Goal: Information Seeking & Learning: Learn about a topic

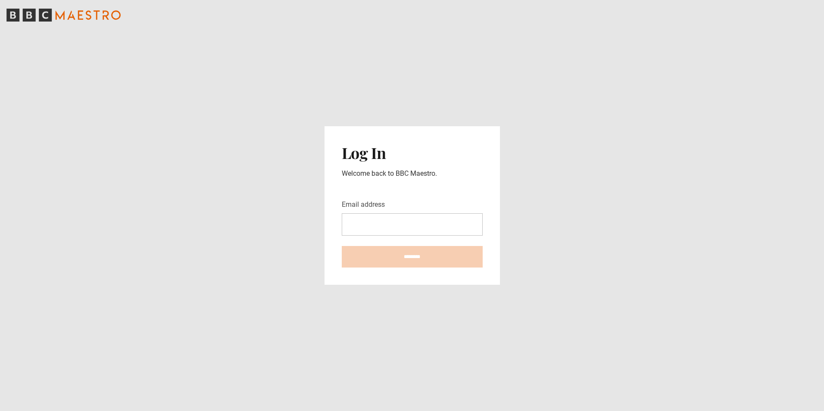
click at [396, 225] on input "Email address" at bounding box center [412, 224] width 141 height 22
type input "**********"
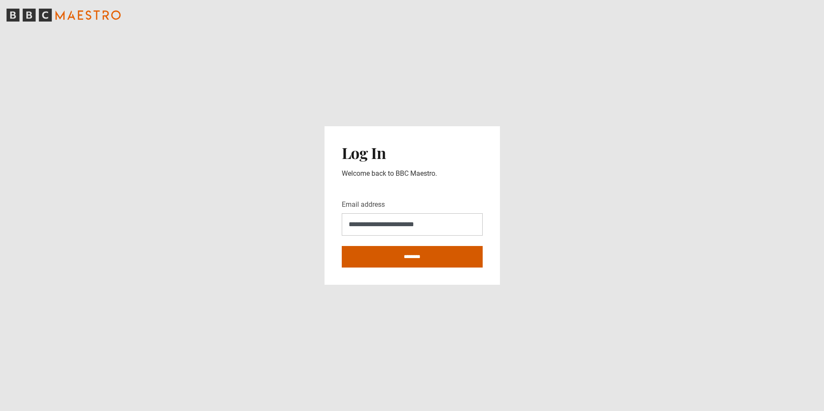
click at [405, 256] on input "********" at bounding box center [412, 257] width 141 height 22
type input "**********"
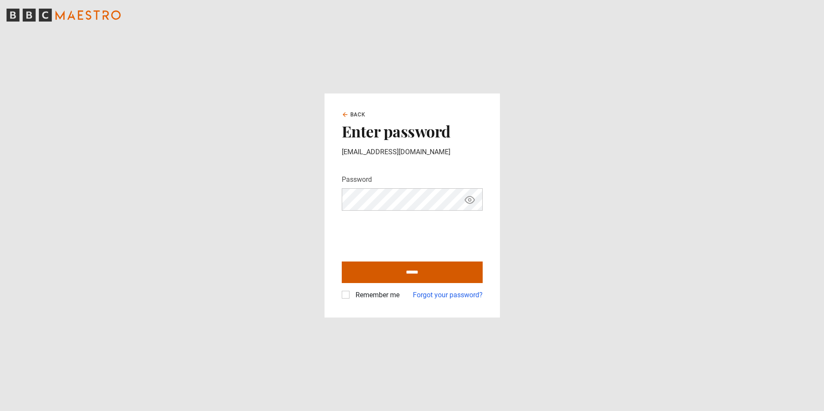
click at [397, 275] on input "******" at bounding box center [412, 273] width 141 height 22
type input "**********"
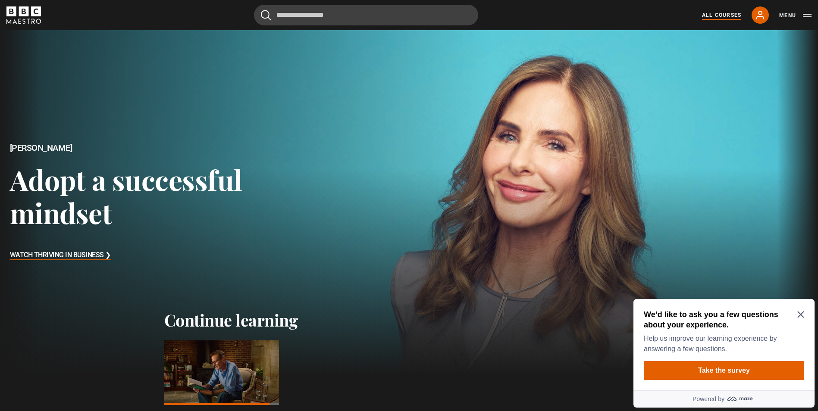
click at [726, 18] on link "All Courses" at bounding box center [721, 15] width 39 height 8
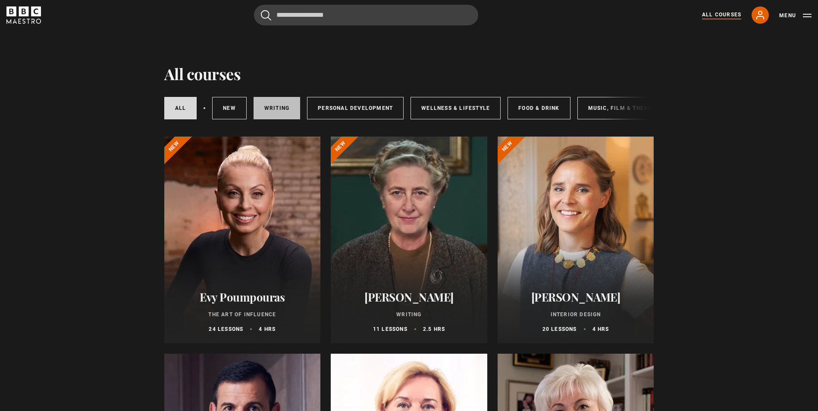
click at [278, 114] on link "Writing" at bounding box center [276, 108] width 47 height 22
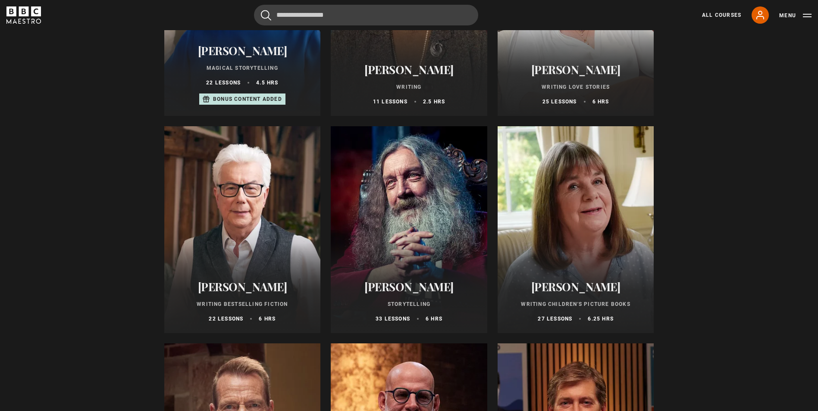
scroll to position [234, 0]
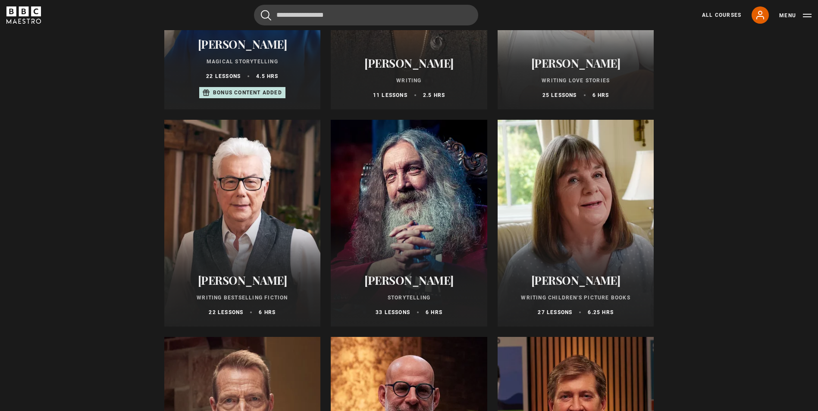
click at [633, 191] on div at bounding box center [575, 223] width 156 height 207
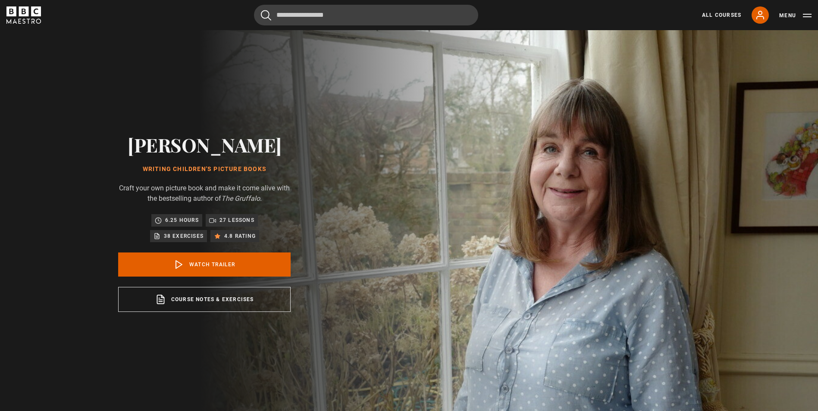
click at [381, 261] on div "[PERSON_NAME] Writing Children's Picture Books Craft your own picture book and …" at bounding box center [204, 222] width 409 height 385
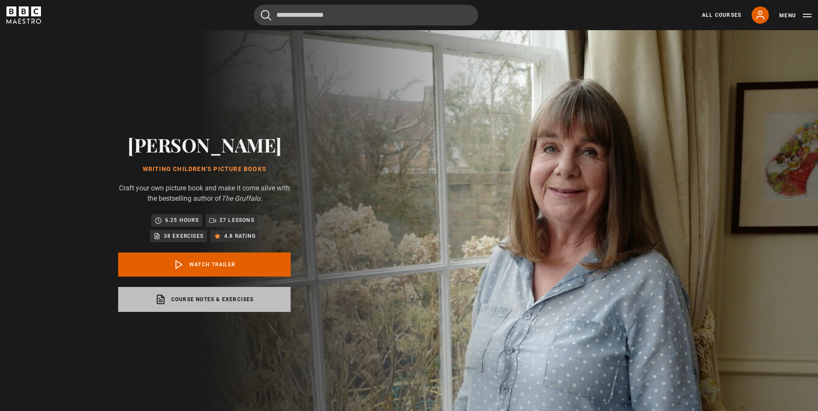
click at [237, 299] on link "Course notes & exercises opens in a new tab" at bounding box center [204, 299] width 172 height 25
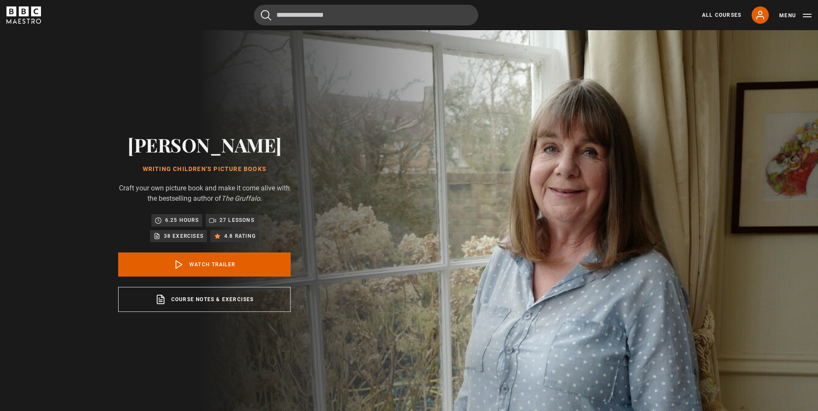
click at [215, 222] on icon at bounding box center [212, 220] width 7 height 7
drag, startPoint x: 215, startPoint y: 222, endPoint x: 294, endPoint y: 222, distance: 78.9
click at [294, 222] on div "[PERSON_NAME] Writing Children's Picture Books Craft your own picture book and …" at bounding box center [204, 222] width 276 height 385
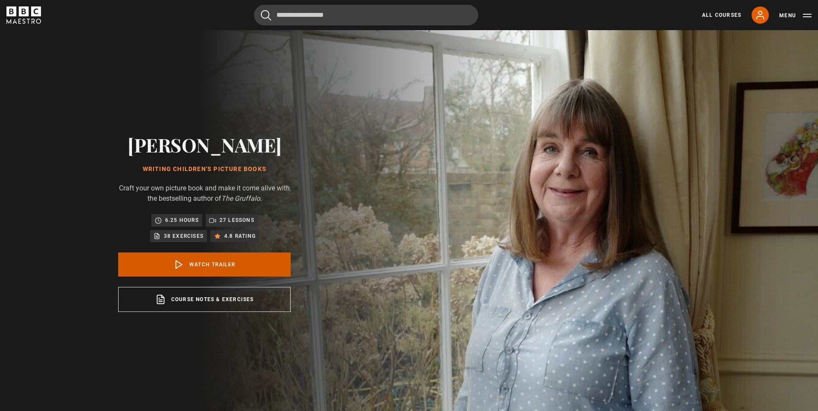
click at [240, 262] on link "Watch Trailer" at bounding box center [204, 265] width 172 height 24
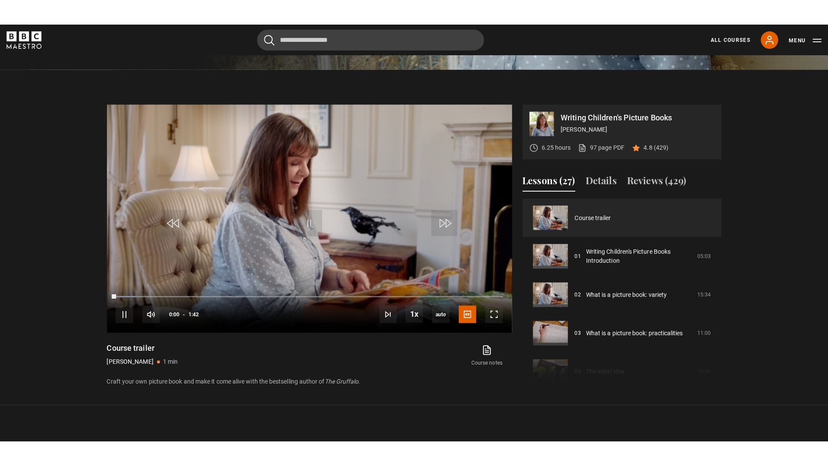
scroll to position [416, 0]
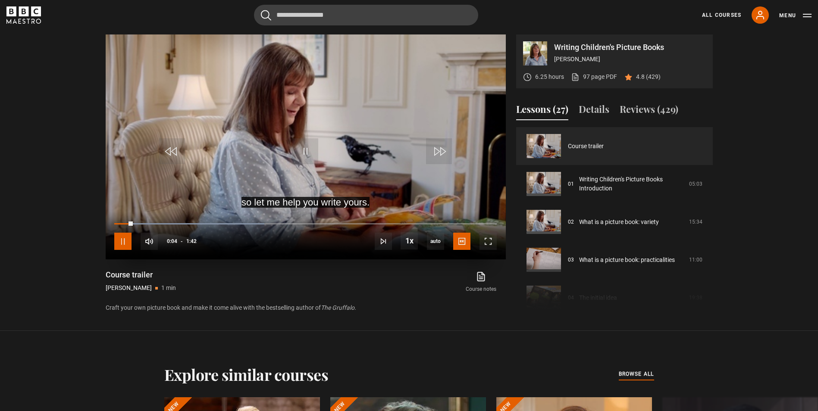
click at [129, 244] on span "Video Player" at bounding box center [122, 241] width 17 height 17
click at [125, 244] on span "Video Player" at bounding box center [122, 241] width 17 height 17
click at [146, 244] on span "Video Player" at bounding box center [149, 241] width 17 height 17
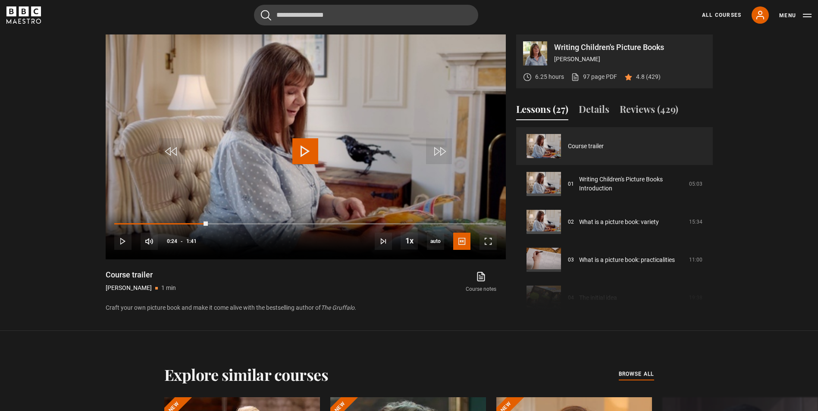
drag, startPoint x: 207, startPoint y: 222, endPoint x: -2, endPoint y: 233, distance: 209.4
click at [0, 233] on html "Skip to main content Cancel Courses Previous courses Next courses [PERSON_NAME]…" at bounding box center [409, 356] width 818 height 1544
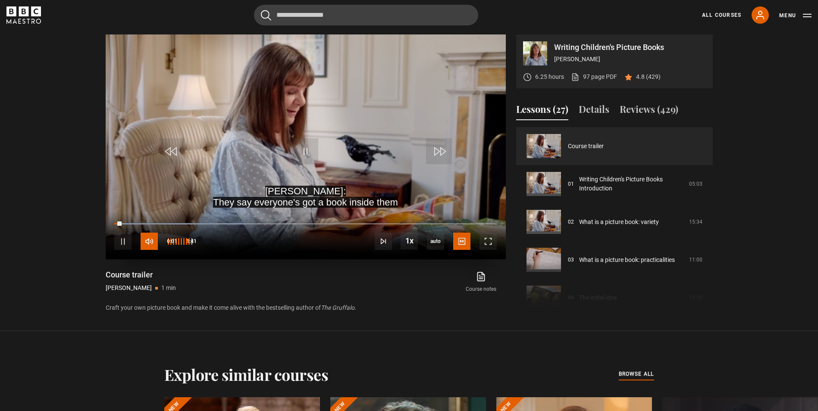
click at [145, 241] on span "Video Player" at bounding box center [149, 241] width 17 height 17
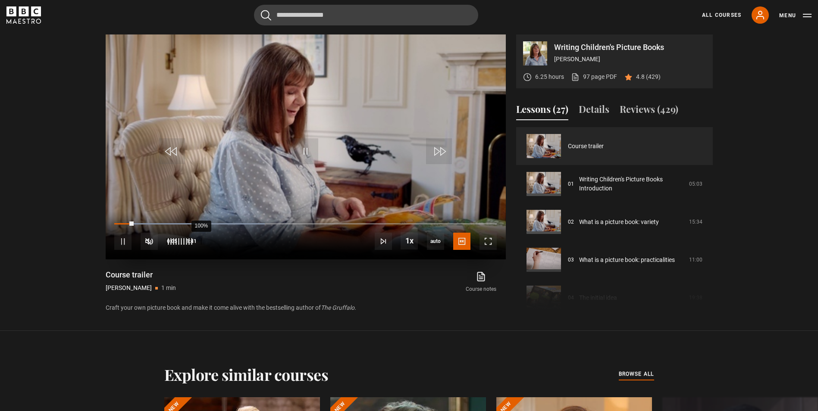
click at [192, 244] on div "100%" at bounding box center [179, 241] width 26 height 17
click at [200, 244] on div "98%" at bounding box center [200, 241] width 0 height 6
click at [192, 247] on div "100%" at bounding box center [179, 241] width 26 height 17
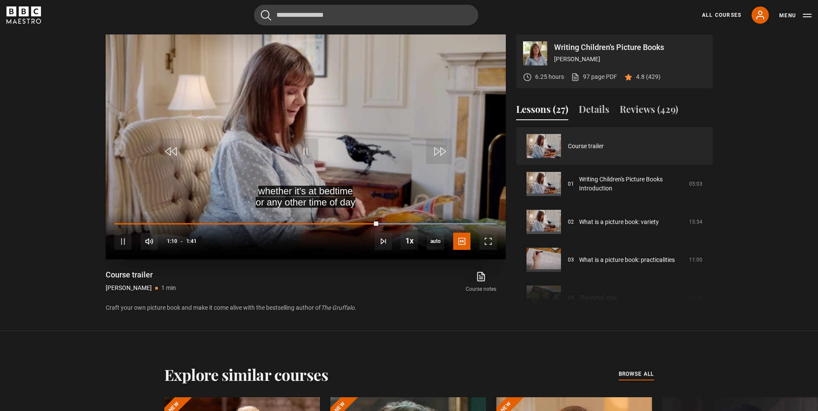
click at [370, 181] on video "Video Player" at bounding box center [306, 146] width 400 height 225
click at [302, 148] on span "Video Player" at bounding box center [305, 151] width 26 height 26
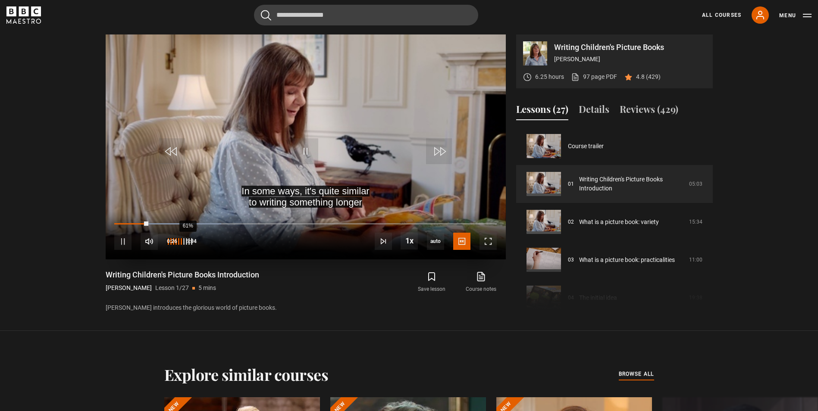
drag, startPoint x: 195, startPoint y: 244, endPoint x: 184, endPoint y: 246, distance: 11.8
click at [184, 246] on div "61%" at bounding box center [179, 241] width 26 height 17
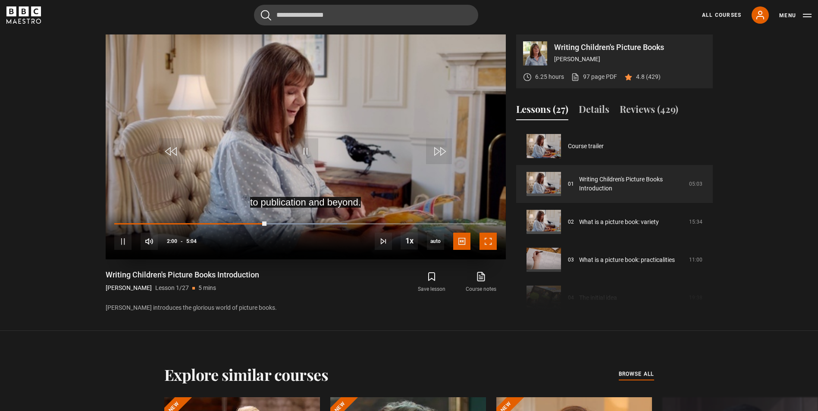
click at [483, 241] on span "Video Player" at bounding box center [487, 241] width 17 height 17
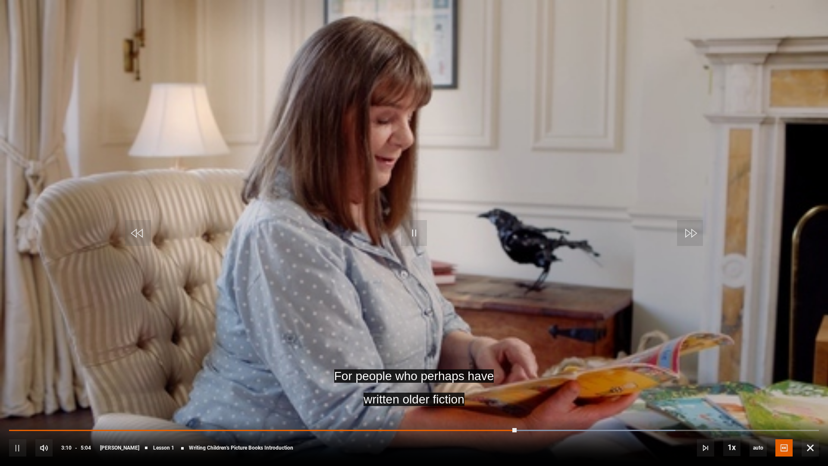
click at [379, 411] on div "10s Skip Back 10 seconds Pause 10s Skip Forward 10 seconds Loaded : 82.24% 3:10…" at bounding box center [414, 442] width 828 height 48
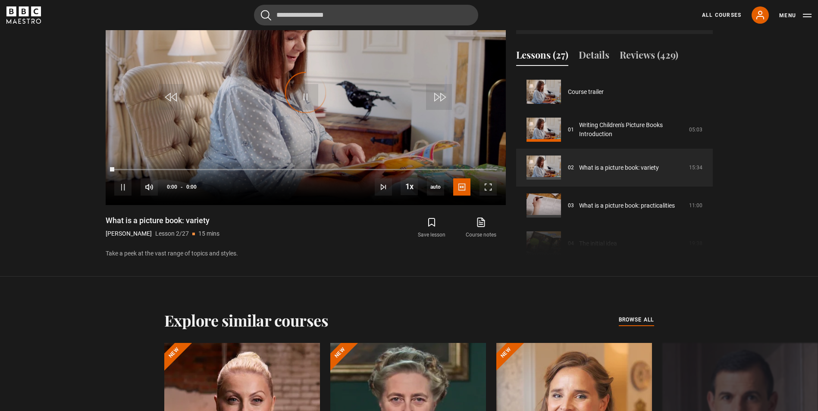
scroll to position [38, 0]
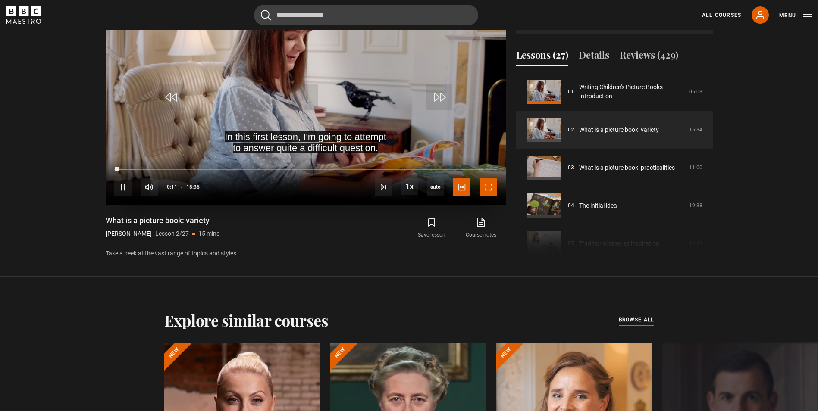
click at [487, 194] on span "Video Player" at bounding box center [487, 186] width 17 height 17
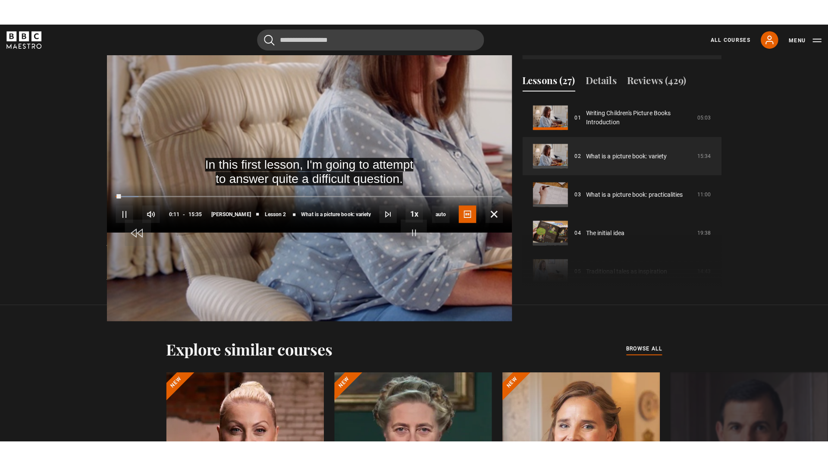
scroll to position [450, 0]
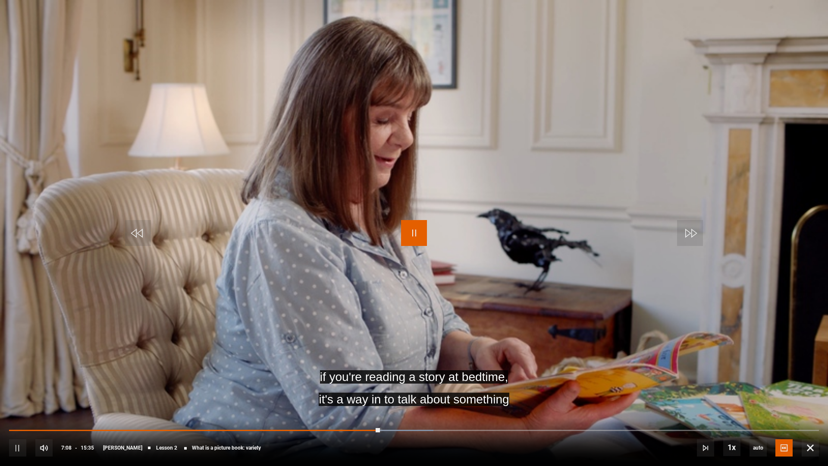
click at [414, 227] on span "Video Player" at bounding box center [414, 233] width 26 height 26
click at [413, 227] on span "Video Player" at bounding box center [414, 233] width 26 height 26
click at [416, 225] on span "Video Player" at bounding box center [414, 233] width 26 height 26
drag, startPoint x: 416, startPoint y: 225, endPoint x: 406, endPoint y: 236, distance: 15.3
click at [406, 236] on span "Video Player" at bounding box center [414, 233] width 26 height 26
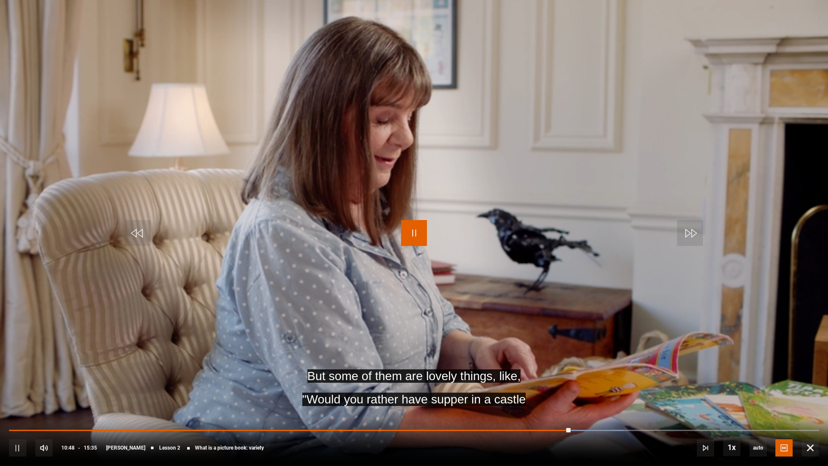
click at [425, 238] on span "Video Player" at bounding box center [414, 233] width 26 height 26
click at [424, 241] on span "Video Player" at bounding box center [414, 233] width 26 height 26
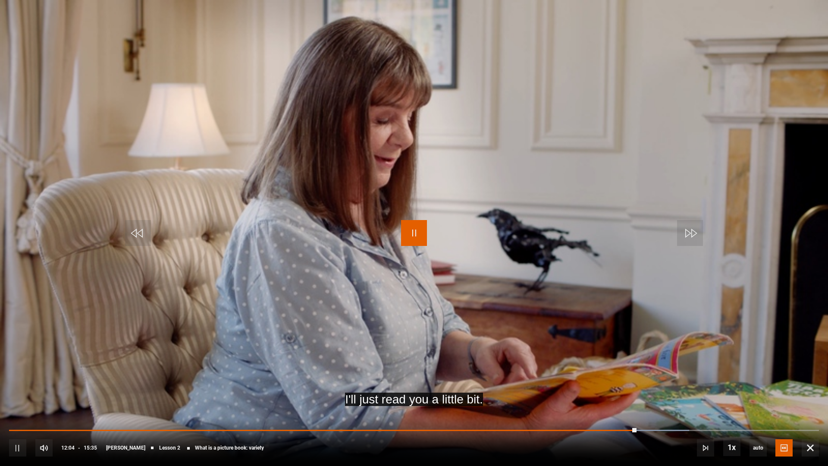
click at [420, 239] on span "Video Player" at bounding box center [414, 233] width 26 height 26
